Goal: Communication & Community: Answer question/provide support

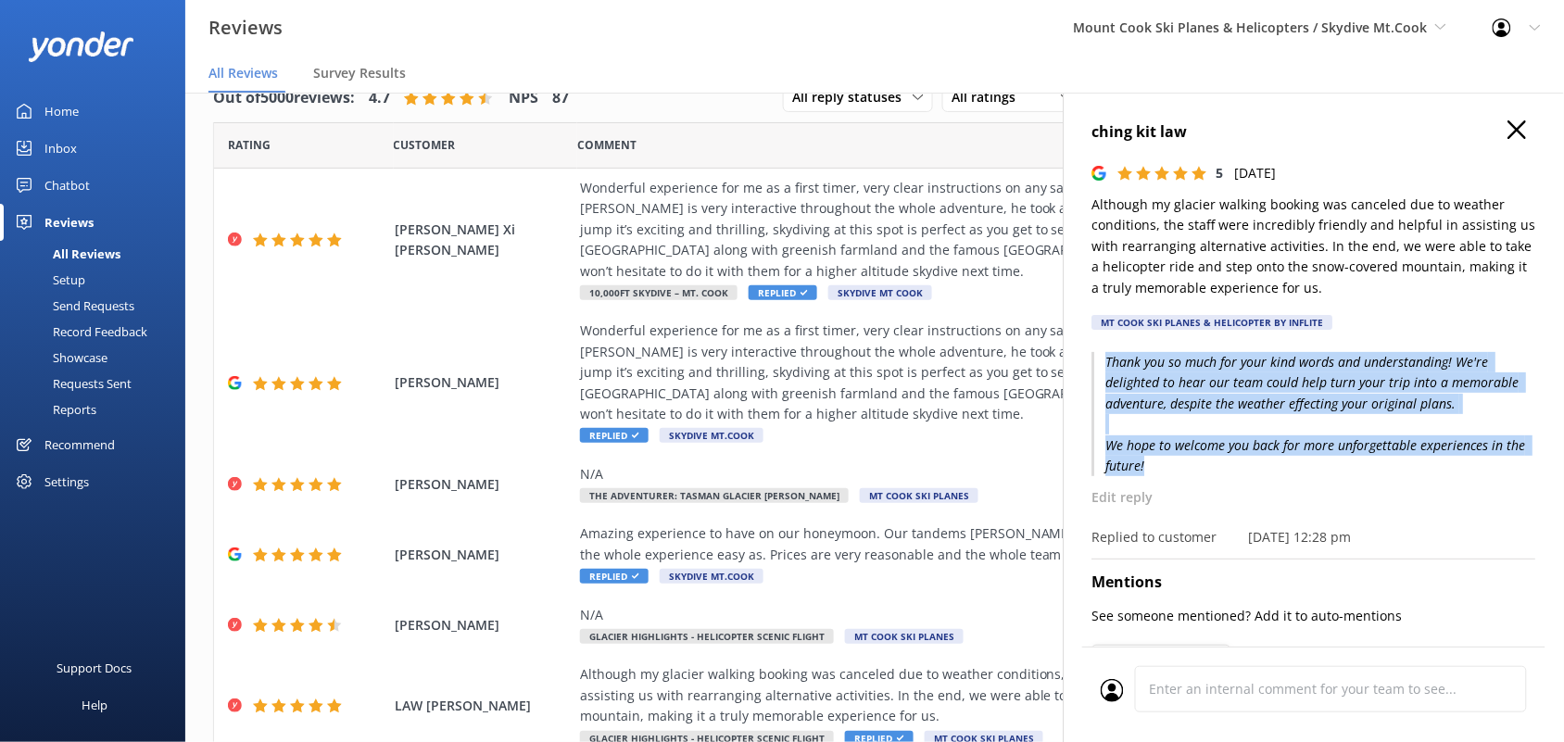
scroll to position [395, 0]
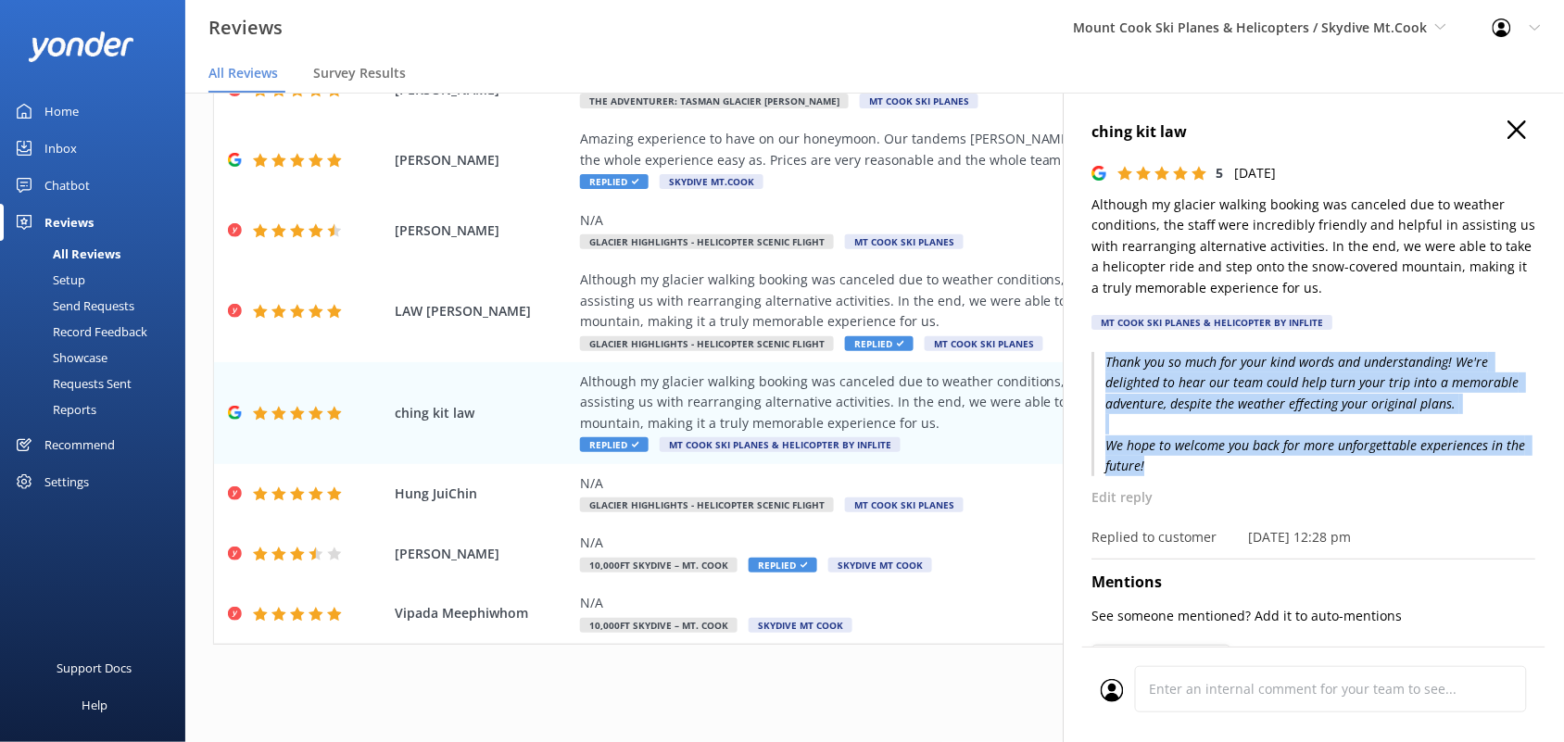
click at [1509, 137] on icon "button" at bounding box center [1518, 129] width 19 height 19
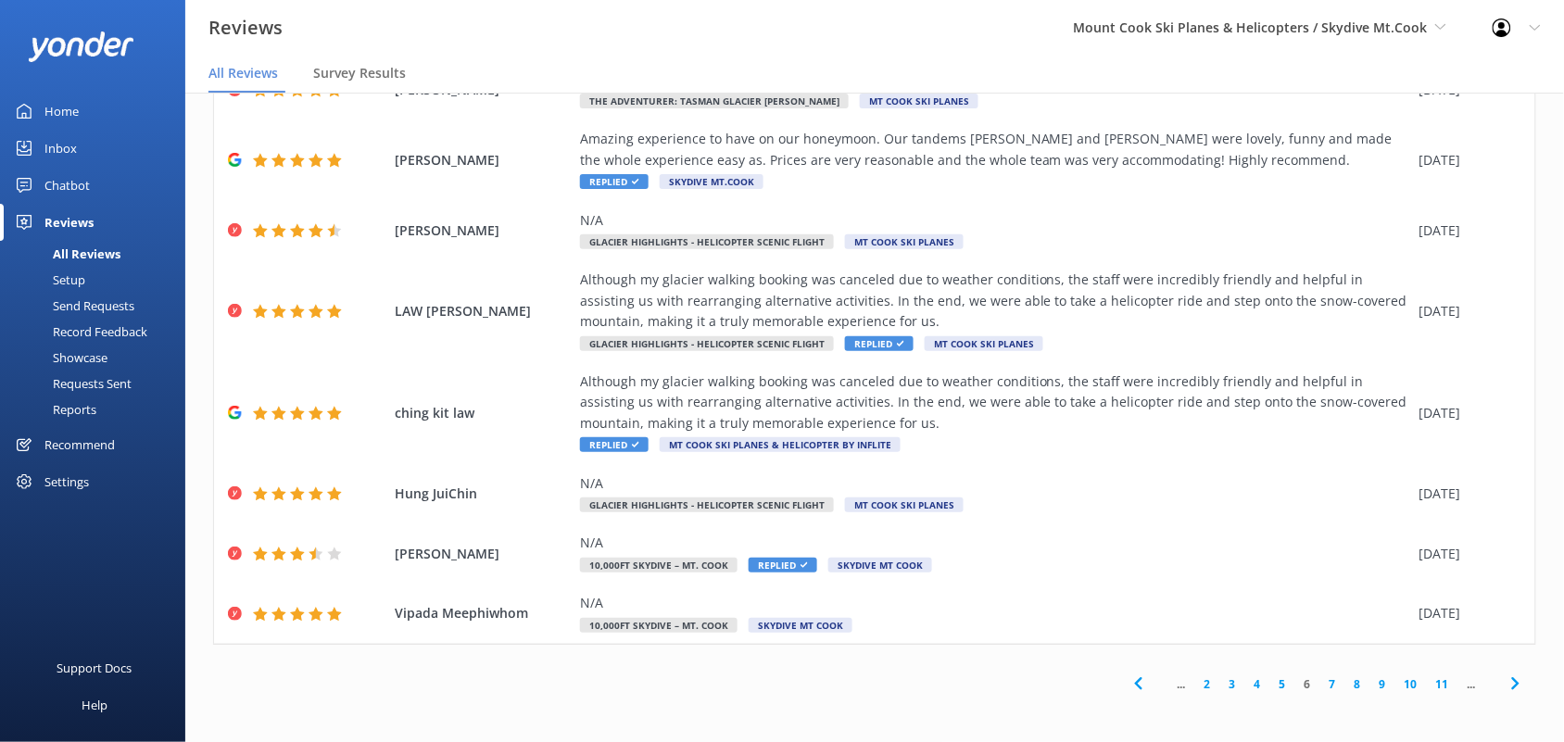
click at [1321, 681] on link "7" at bounding box center [1333, 685] width 25 height 18
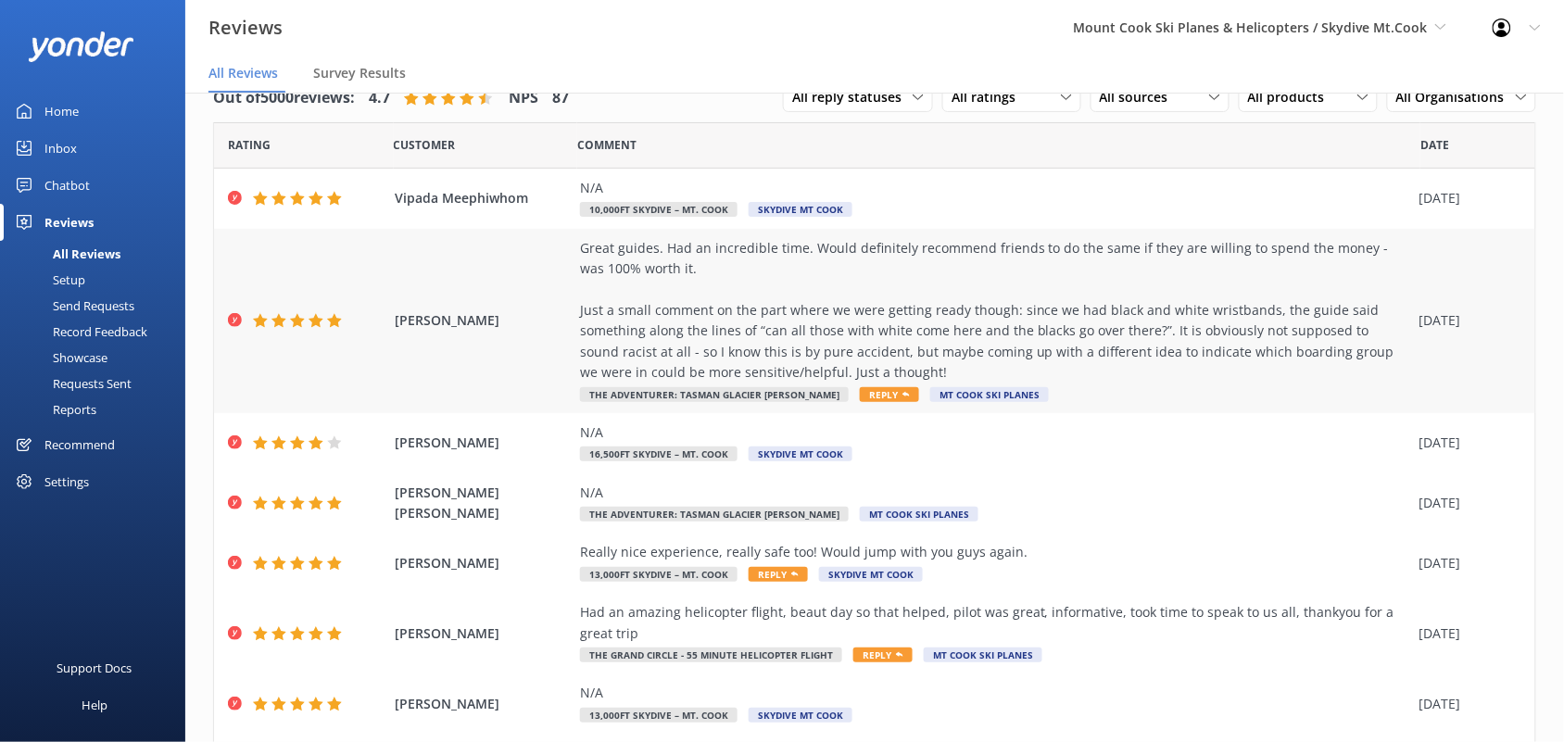
click at [705, 293] on div "Great guides. Had an incredible time. Would definitely recommend friends to do …" at bounding box center [995, 311] width 830 height 146
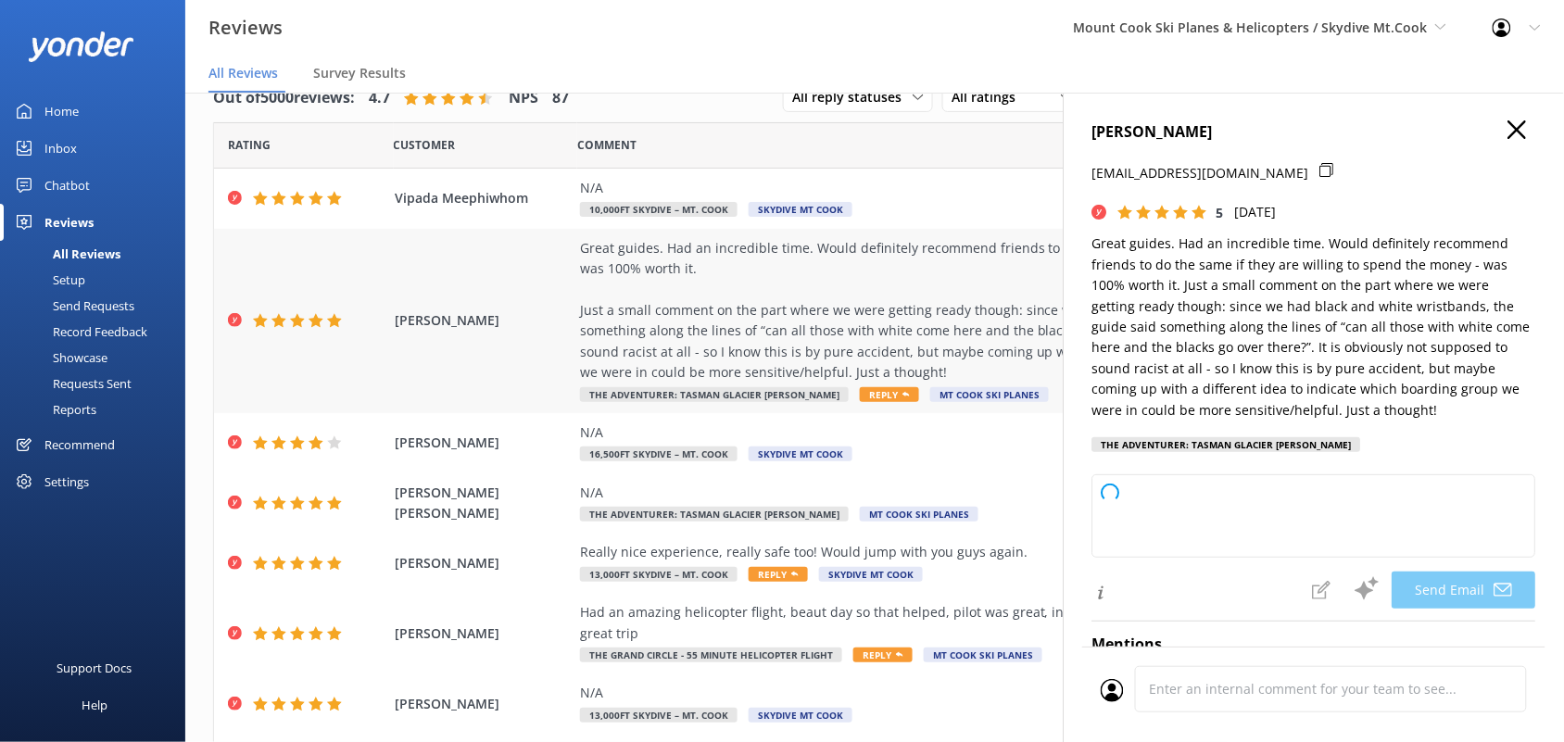
type textarea "Hi [PERSON_NAME], Thank you so much for your wonderful review and recommendatio…"
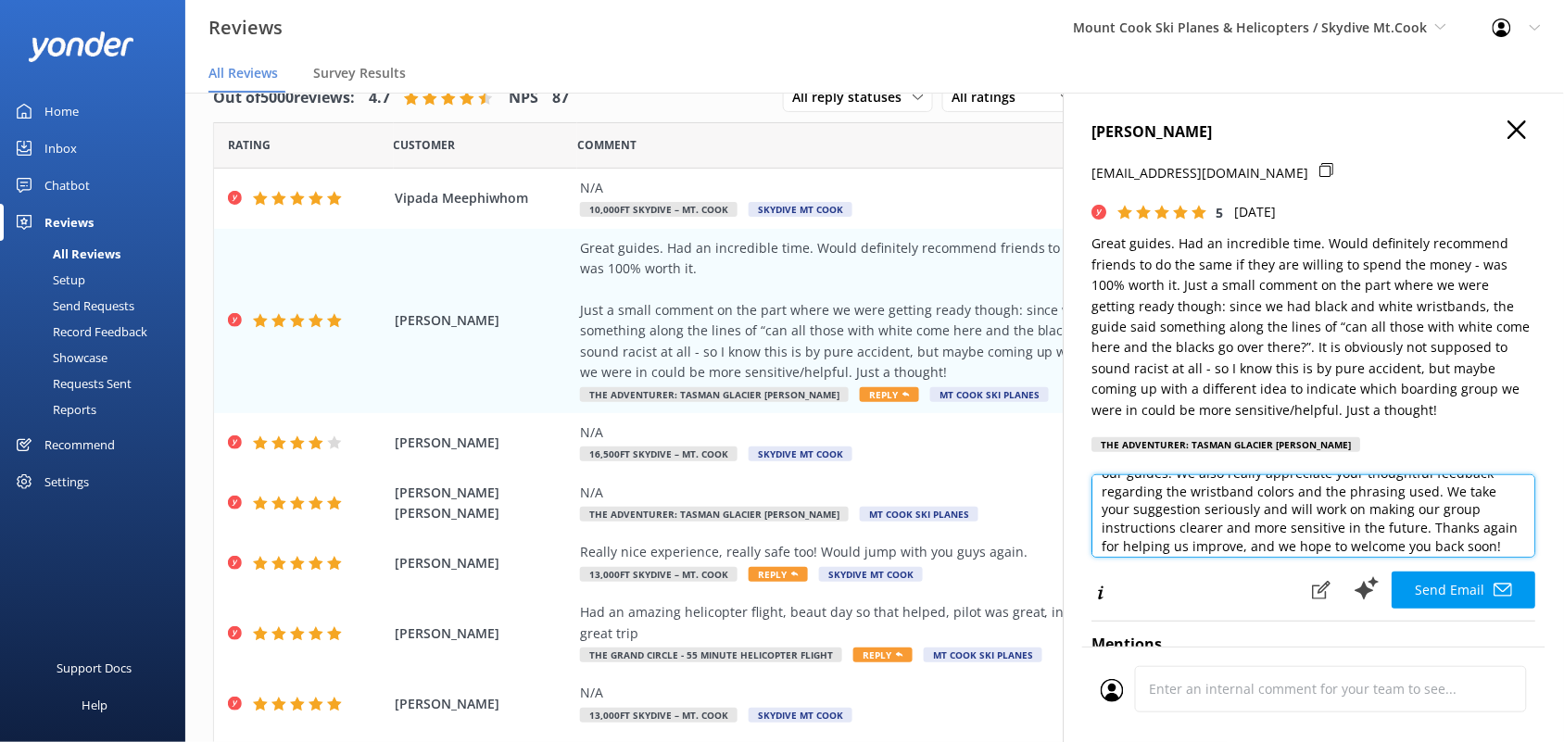
scroll to position [139, 0]
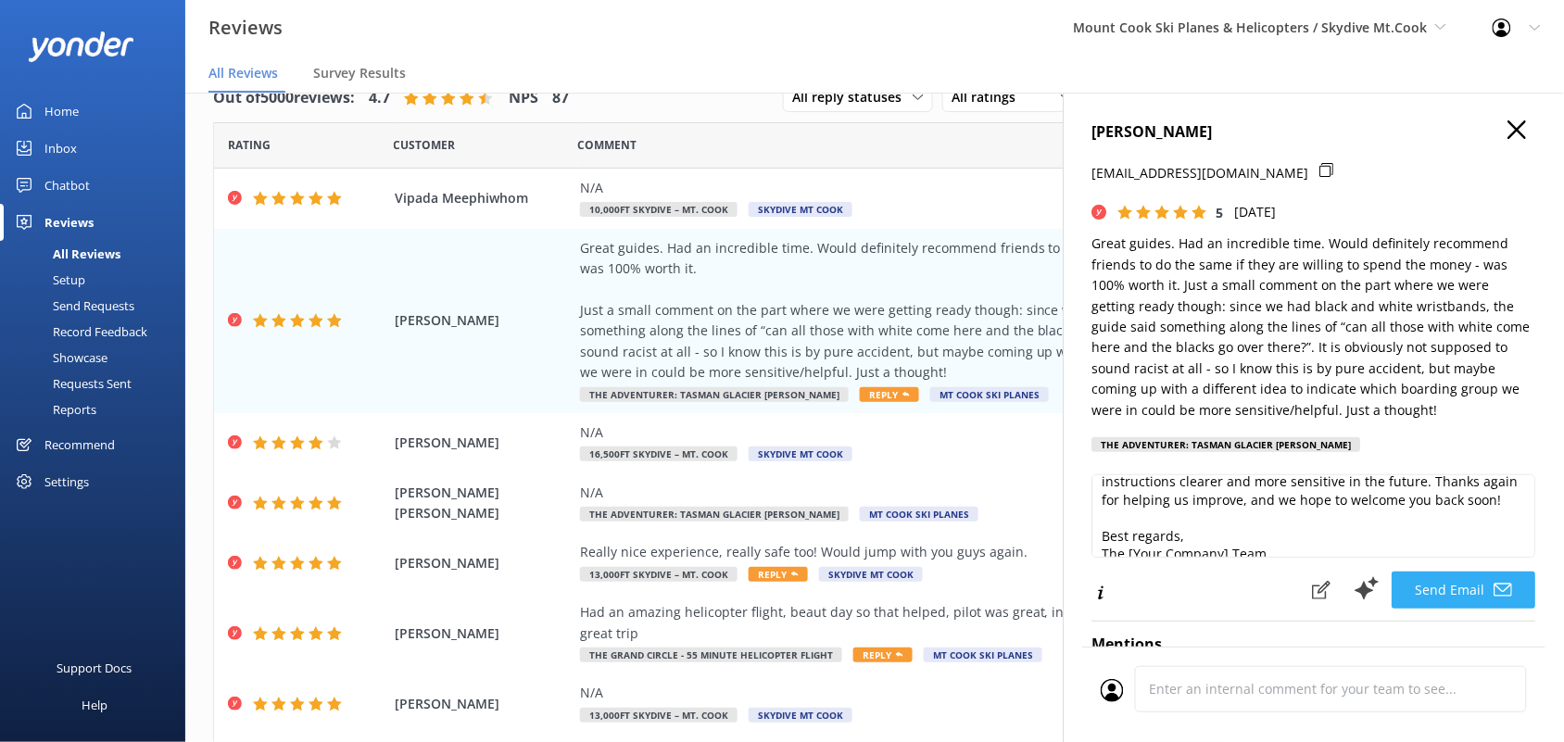
click at [1438, 582] on button "Send Email" at bounding box center [1465, 590] width 144 height 37
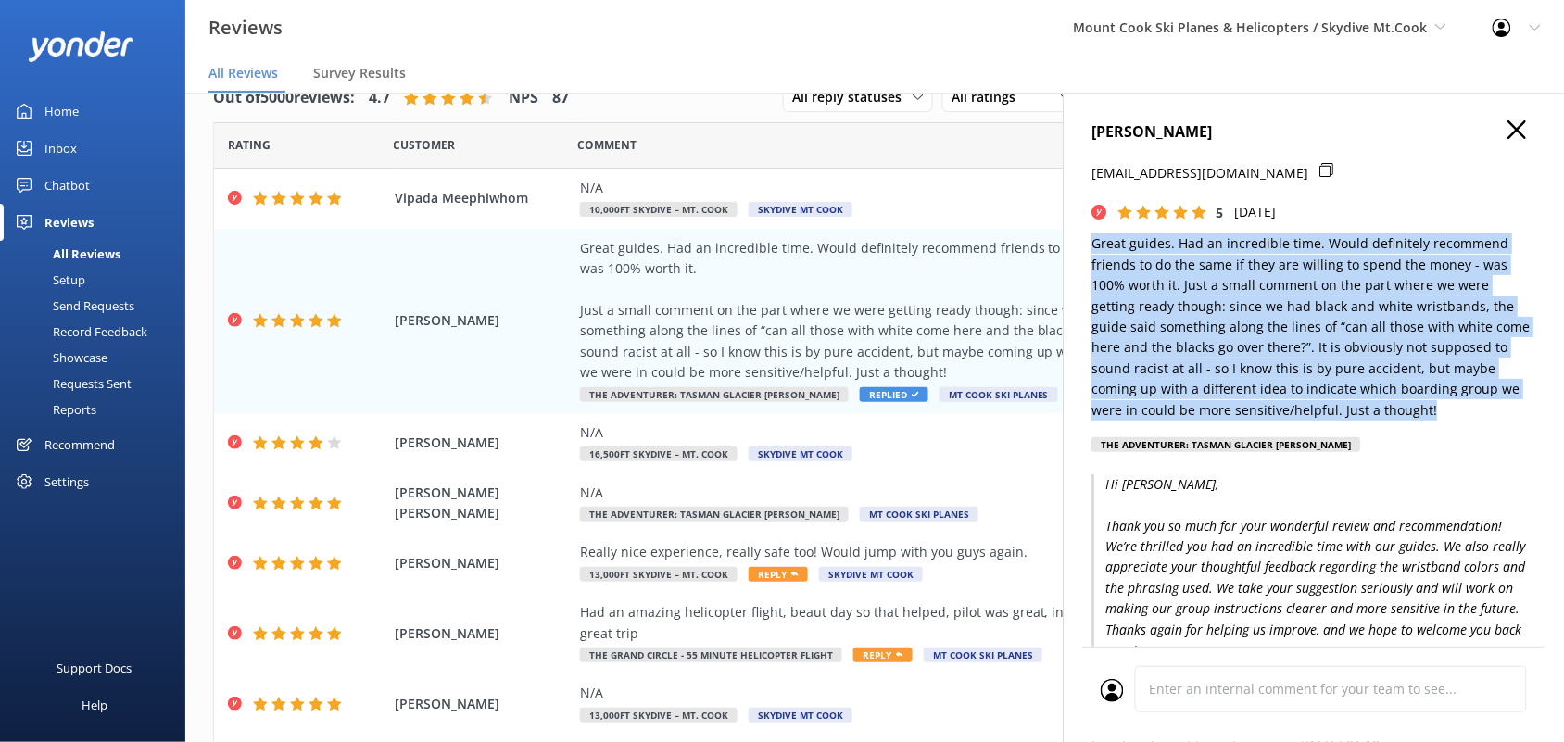
drag, startPoint x: 1441, startPoint y: 404, endPoint x: 1078, endPoint y: 247, distance: 396.0
click at [1078, 247] on div "[PERSON_NAME] [EMAIL_ADDRESS][DOMAIN_NAME] 5 [DATE] Great guides. Had an incred…" at bounding box center [1314, 464] width 500 height 742
copy p "Great guides. Had an incredible time. Would definitely recommend friends to do …"
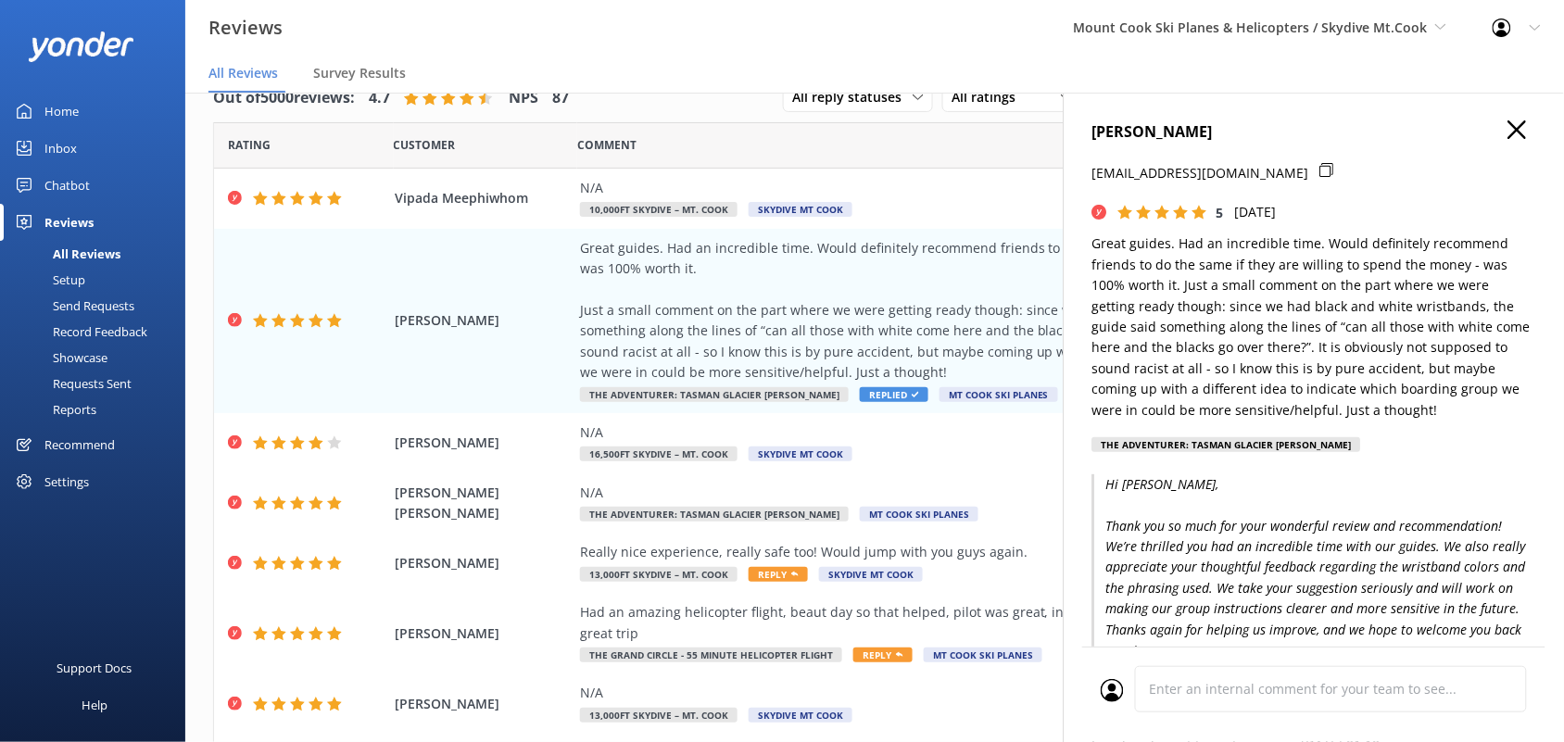
click at [1508, 144] on h4 "[PERSON_NAME]" at bounding box center [1315, 132] width 444 height 24
click at [1509, 134] on icon "button" at bounding box center [1518, 129] width 19 height 19
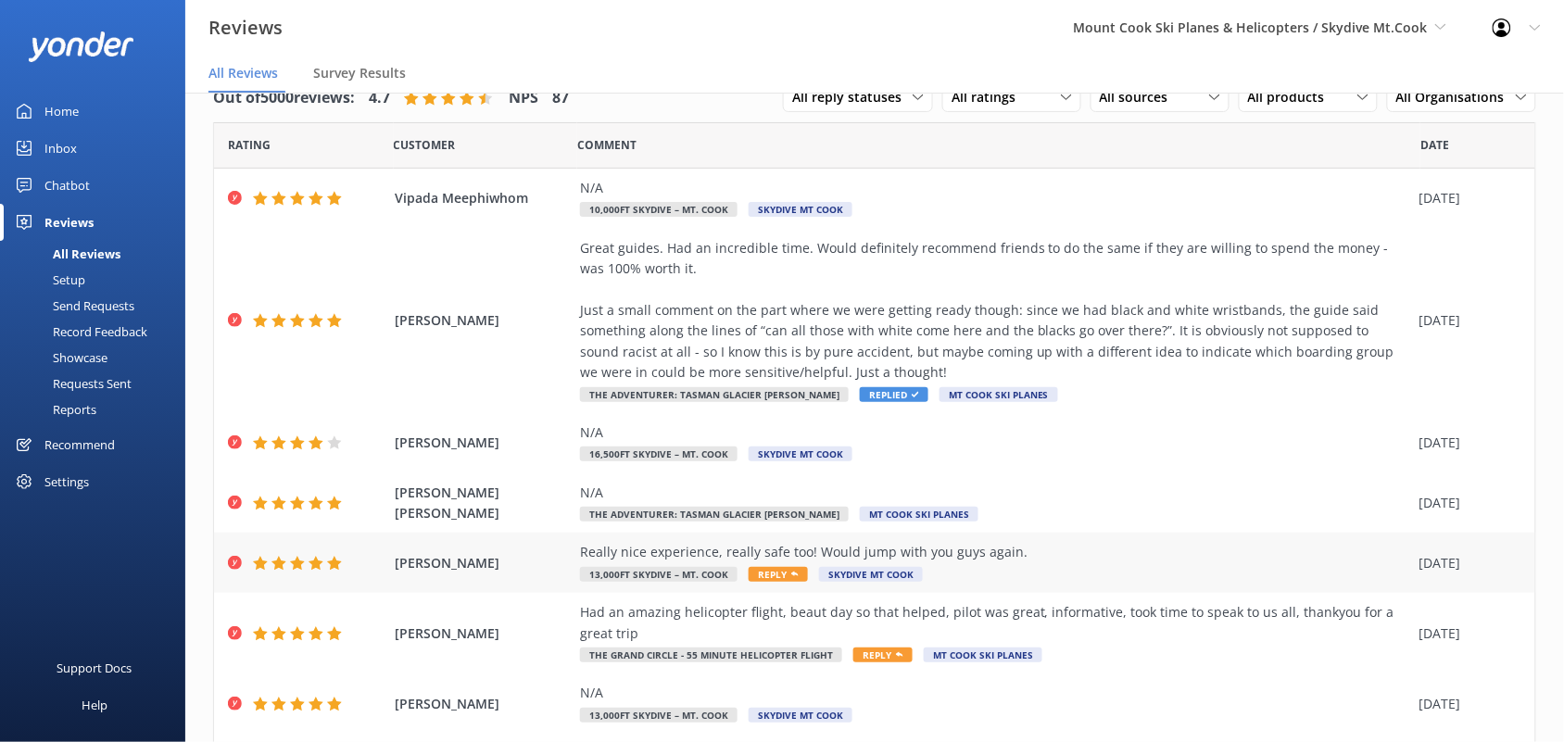
click at [1018, 554] on div "Really nice experience, really safe too! Would jump with you guys again." at bounding box center [995, 552] width 830 height 20
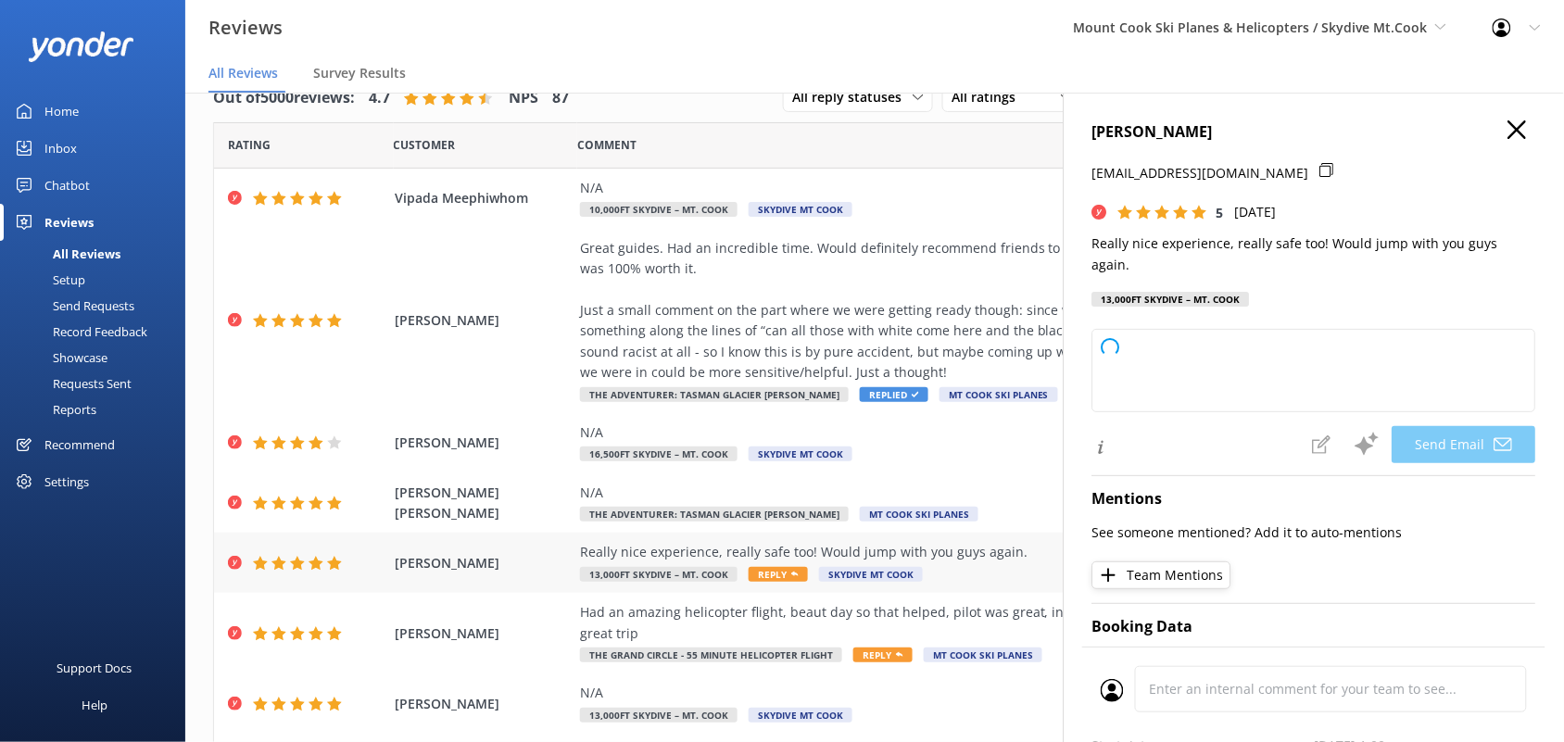
type textarea "Thank you so much, [PERSON_NAME]! We're thrilled you had a great and safe exper…"
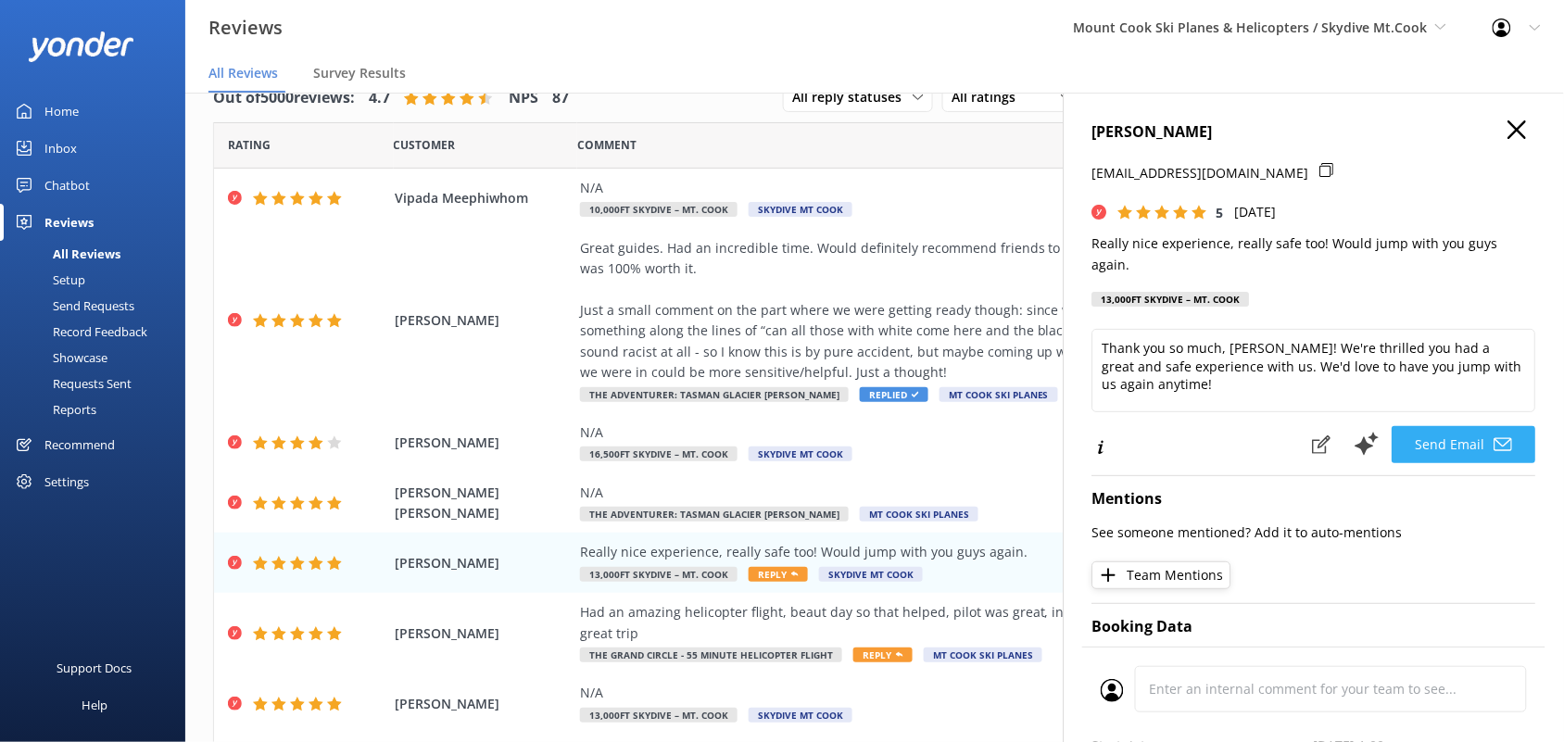
click at [1448, 442] on button "Send Email" at bounding box center [1465, 444] width 144 height 37
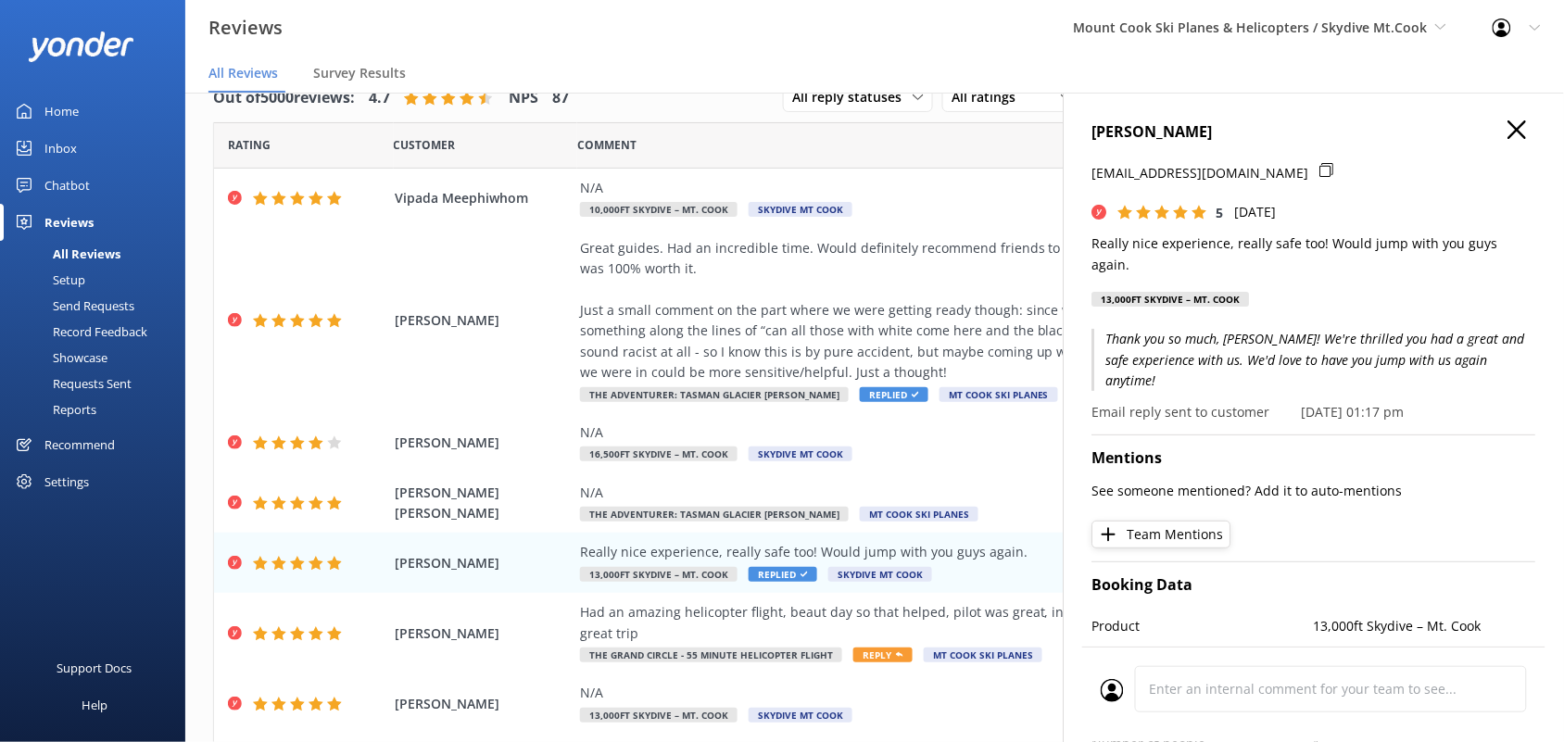
click at [1509, 121] on icon "button" at bounding box center [1518, 129] width 19 height 19
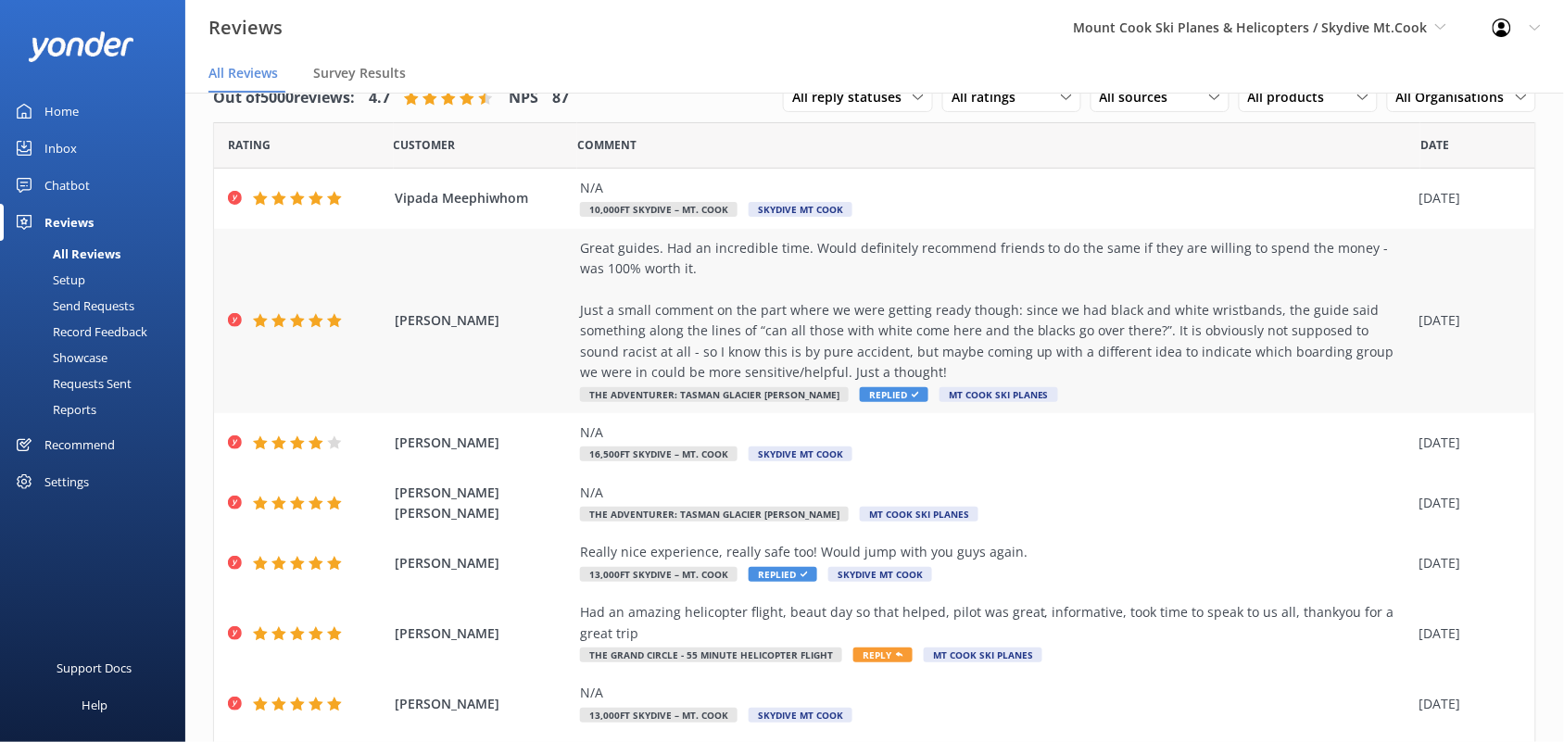
click at [871, 357] on div "Great guides. Had an incredible time. Would definitely recommend friends to do …" at bounding box center [995, 311] width 830 height 146
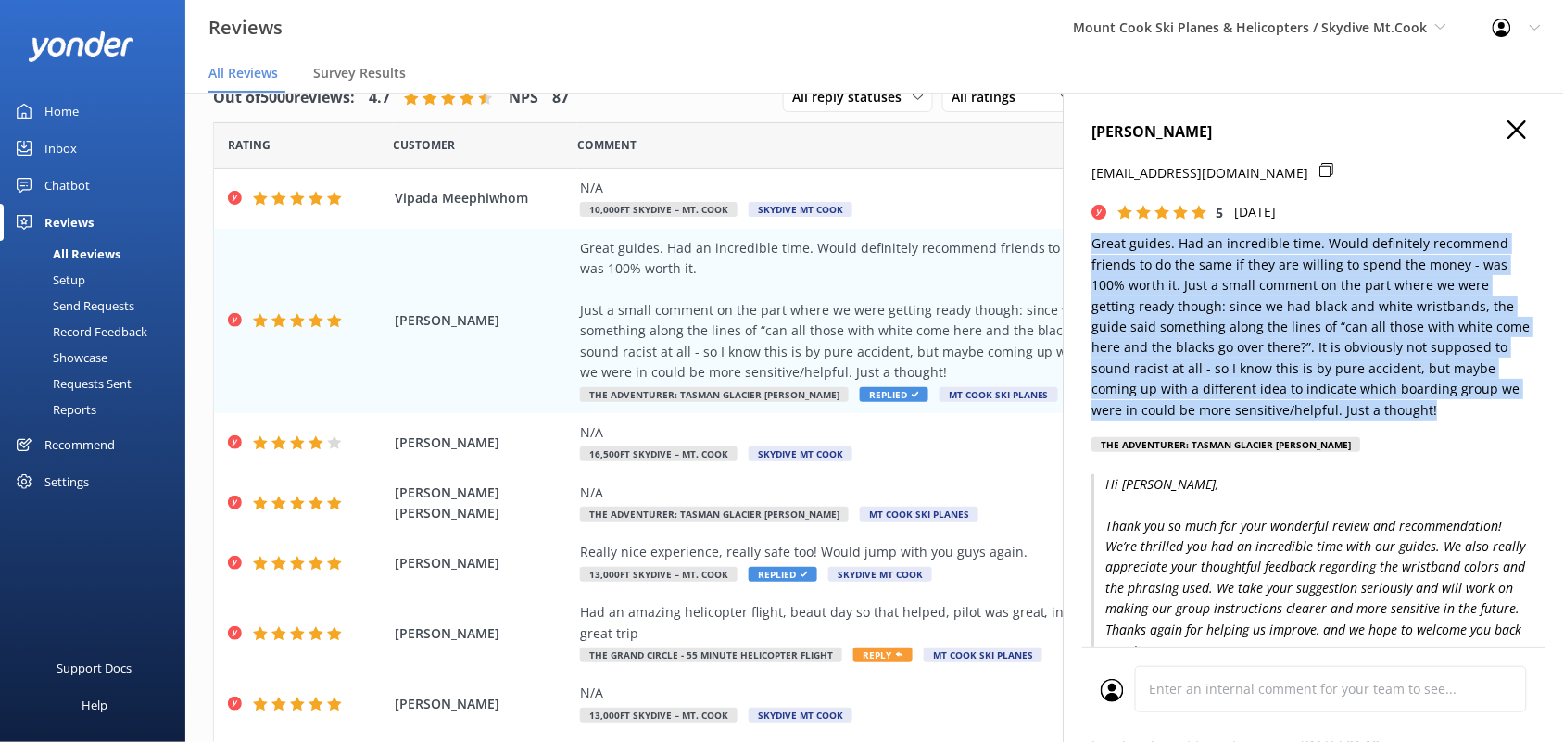
drag, startPoint x: 1444, startPoint y: 412, endPoint x: 1095, endPoint y: 247, distance: 386.4
click at [1095, 247] on p "Great guides. Had an incredible time. Would definitely recommend friends to do …" at bounding box center [1315, 327] width 444 height 187
copy p "Great guides. Had an incredible time. Would definitely recommend friends to do …"
